Goal: Transaction & Acquisition: Purchase product/service

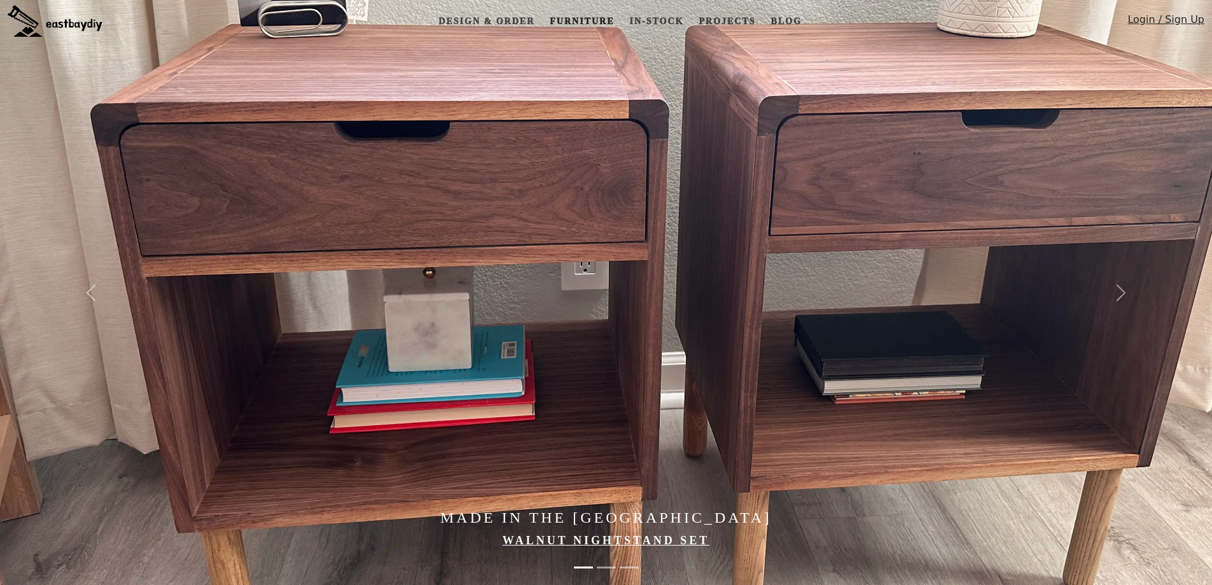
click at [578, 19] on link "Furniture" at bounding box center [582, 22] width 74 height 24
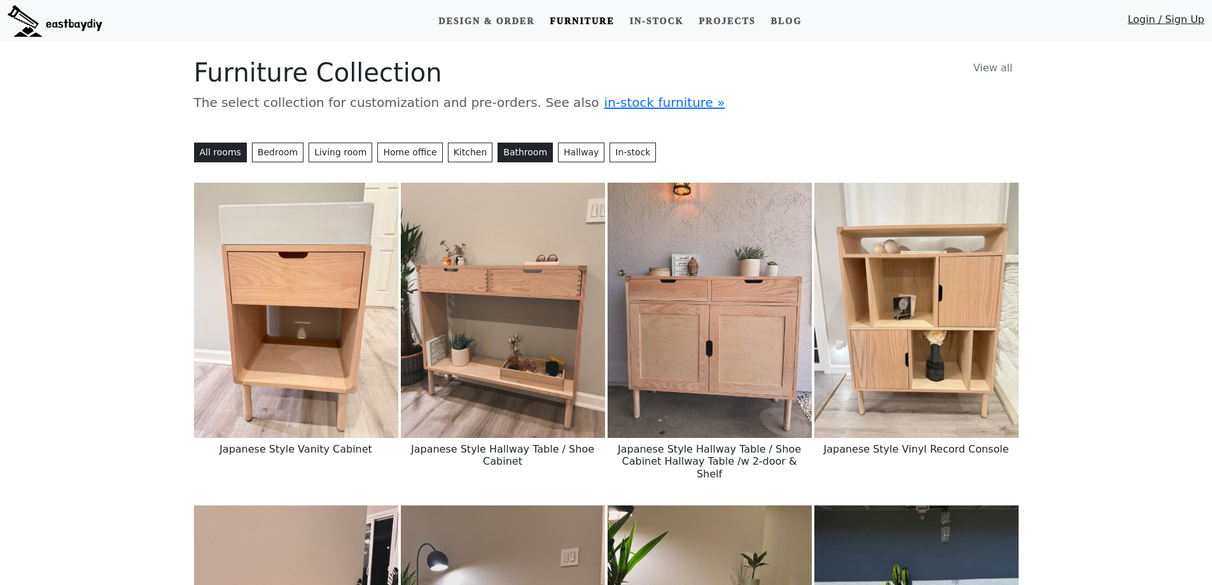
click at [498, 155] on button "Bathroom" at bounding box center [525, 153] width 55 height 20
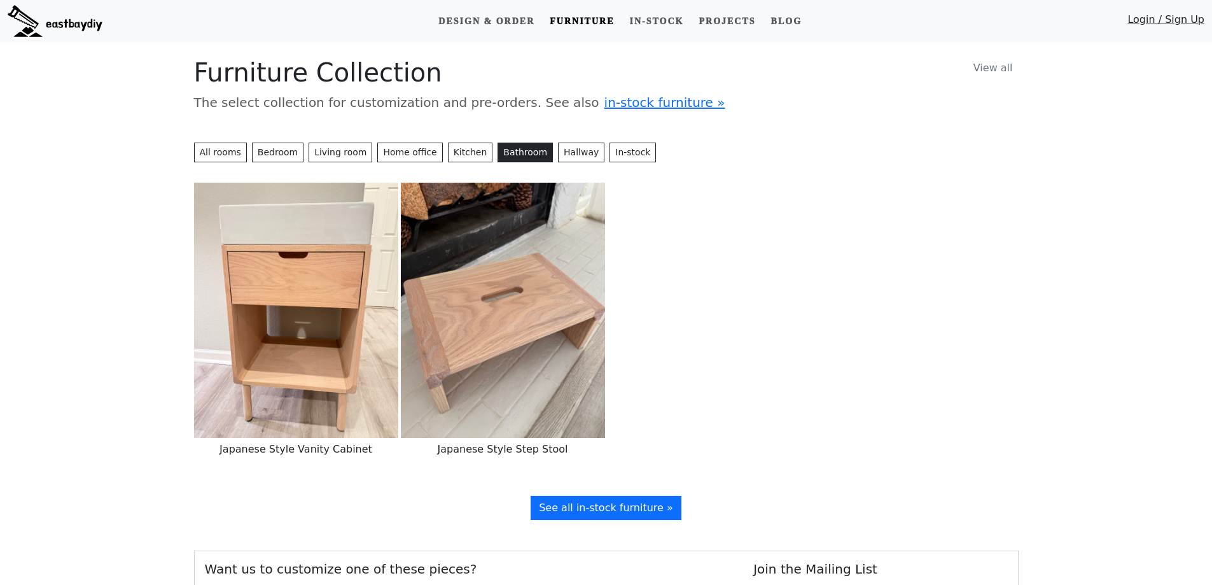
click at [295, 319] on img at bounding box center [296, 310] width 204 height 255
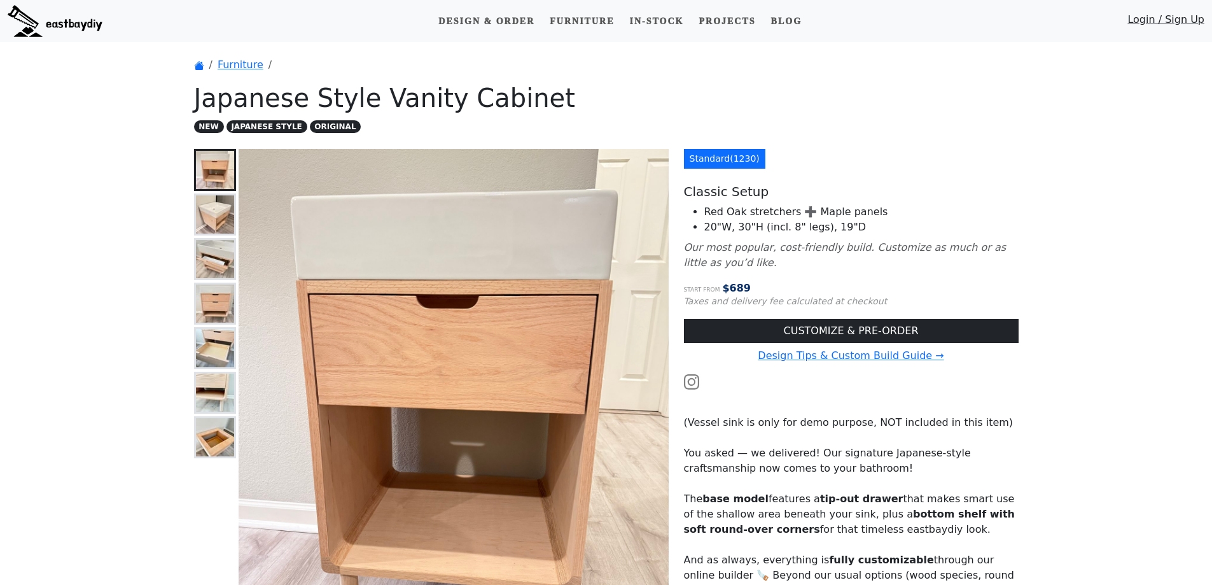
click at [221, 172] on img at bounding box center [215, 170] width 38 height 38
click at [214, 220] on img at bounding box center [215, 214] width 38 height 38
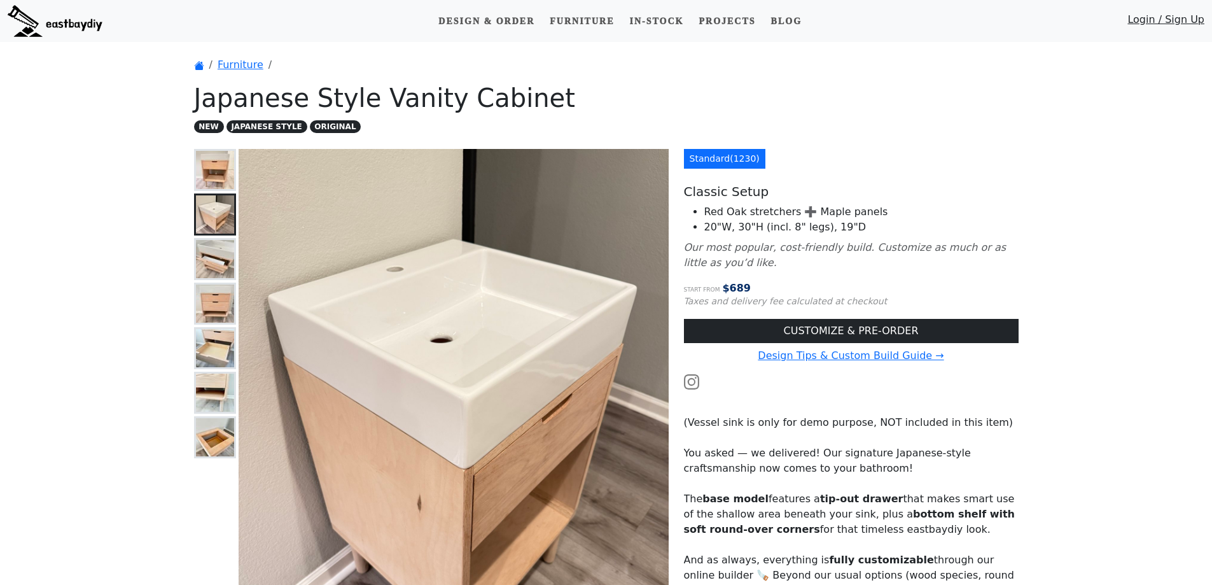
click at [221, 268] on img at bounding box center [215, 259] width 38 height 38
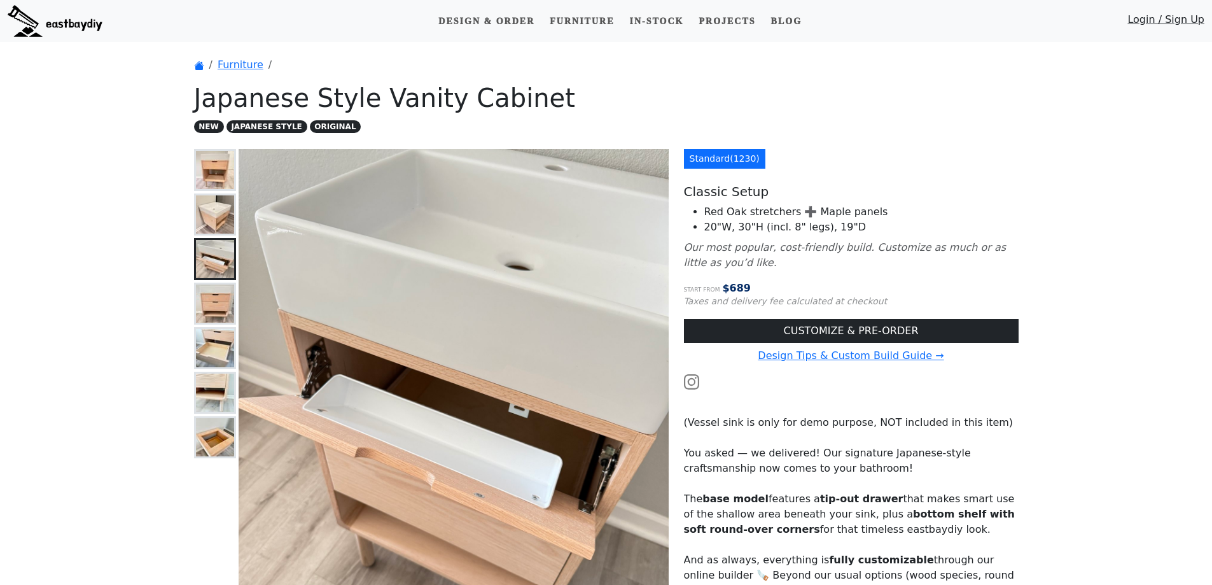
click at [219, 311] on img at bounding box center [215, 303] width 38 height 38
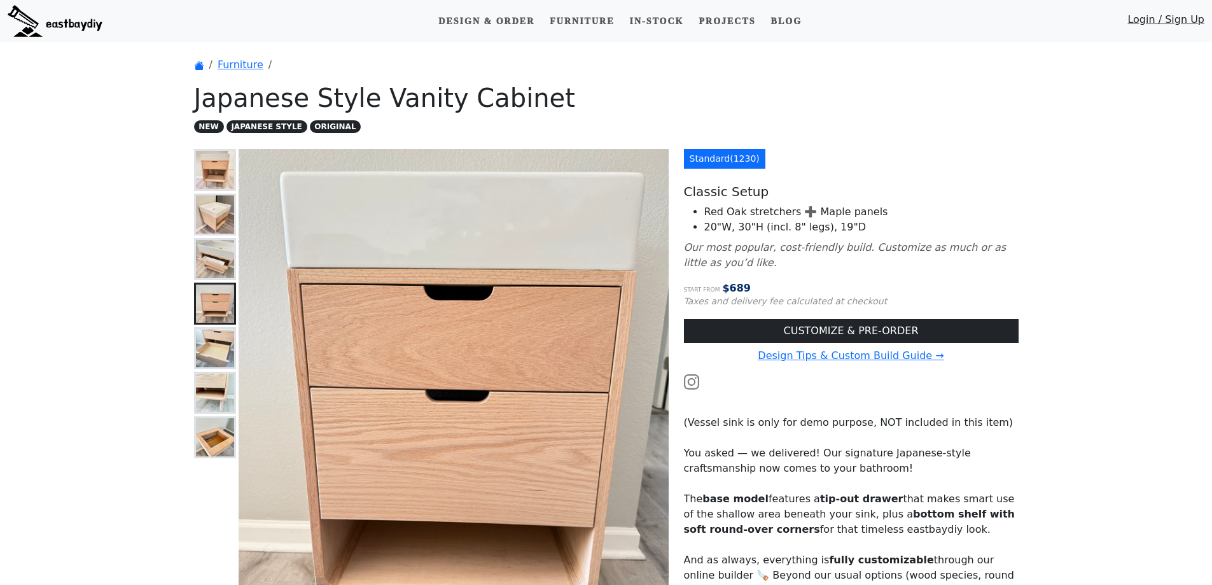
click at [219, 353] on img at bounding box center [215, 348] width 38 height 38
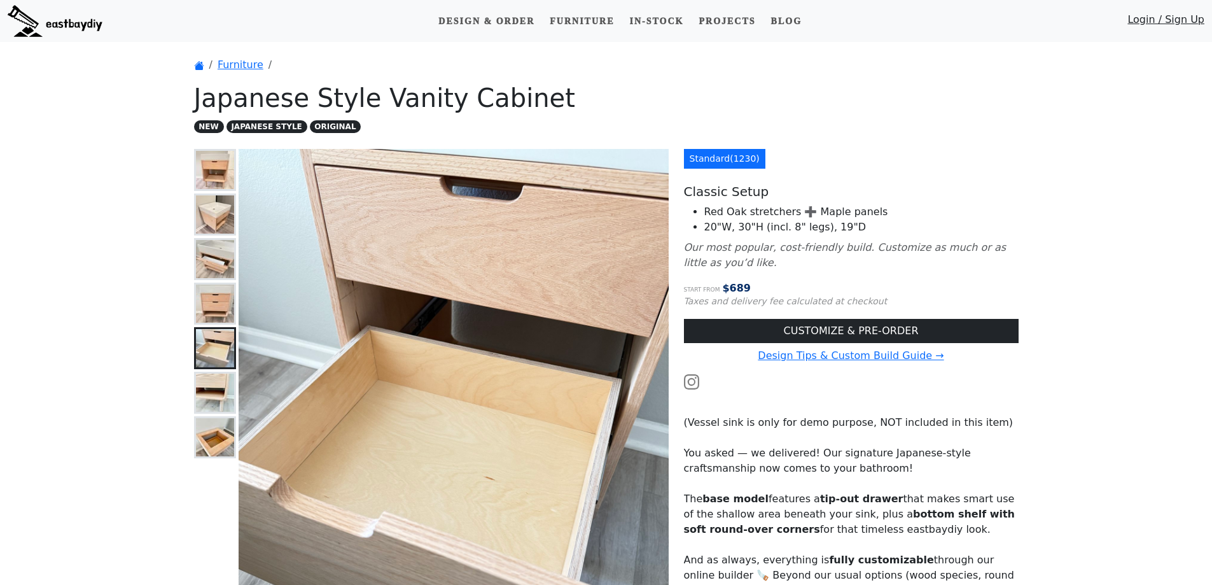
click at [211, 391] on img at bounding box center [215, 393] width 38 height 38
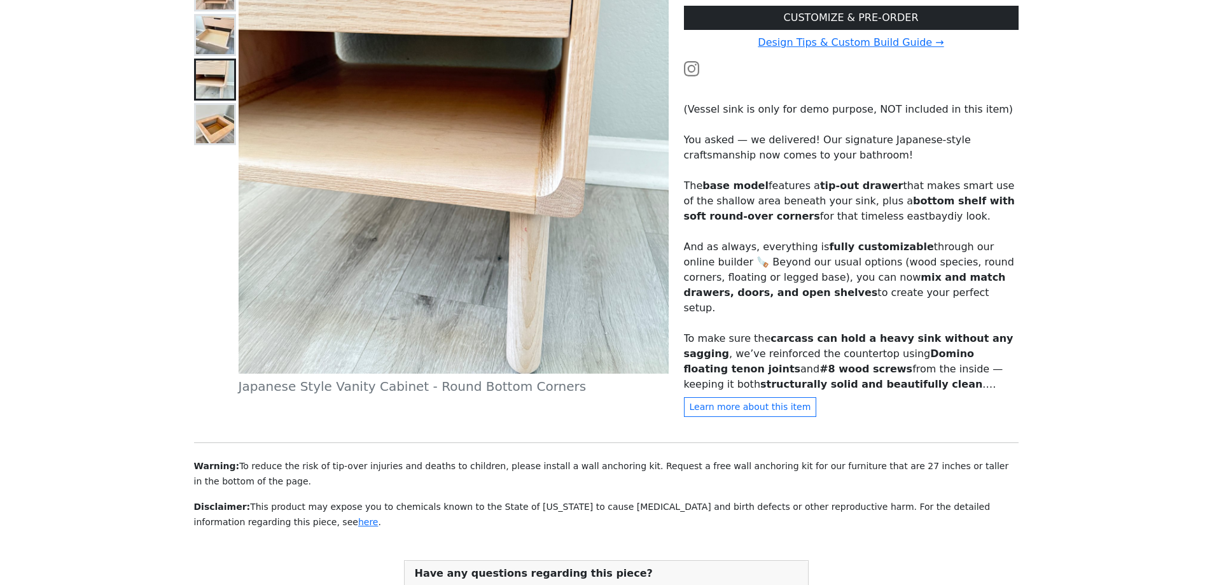
scroll to position [59, 0]
